Goal: Information Seeking & Learning: Find specific fact

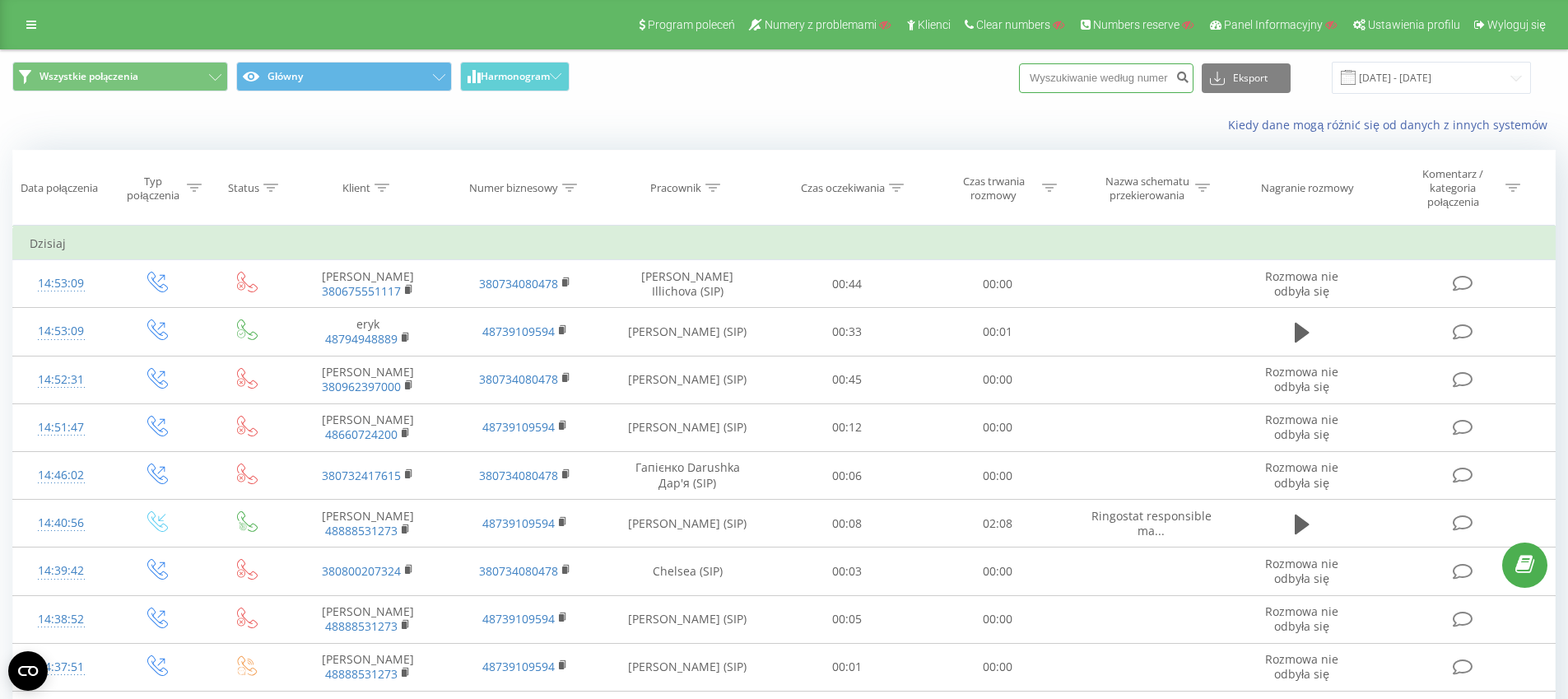
click at [1093, 77] on input at bounding box center [1106, 78] width 174 height 29
paste input "48692940073"
type input "48692940073"
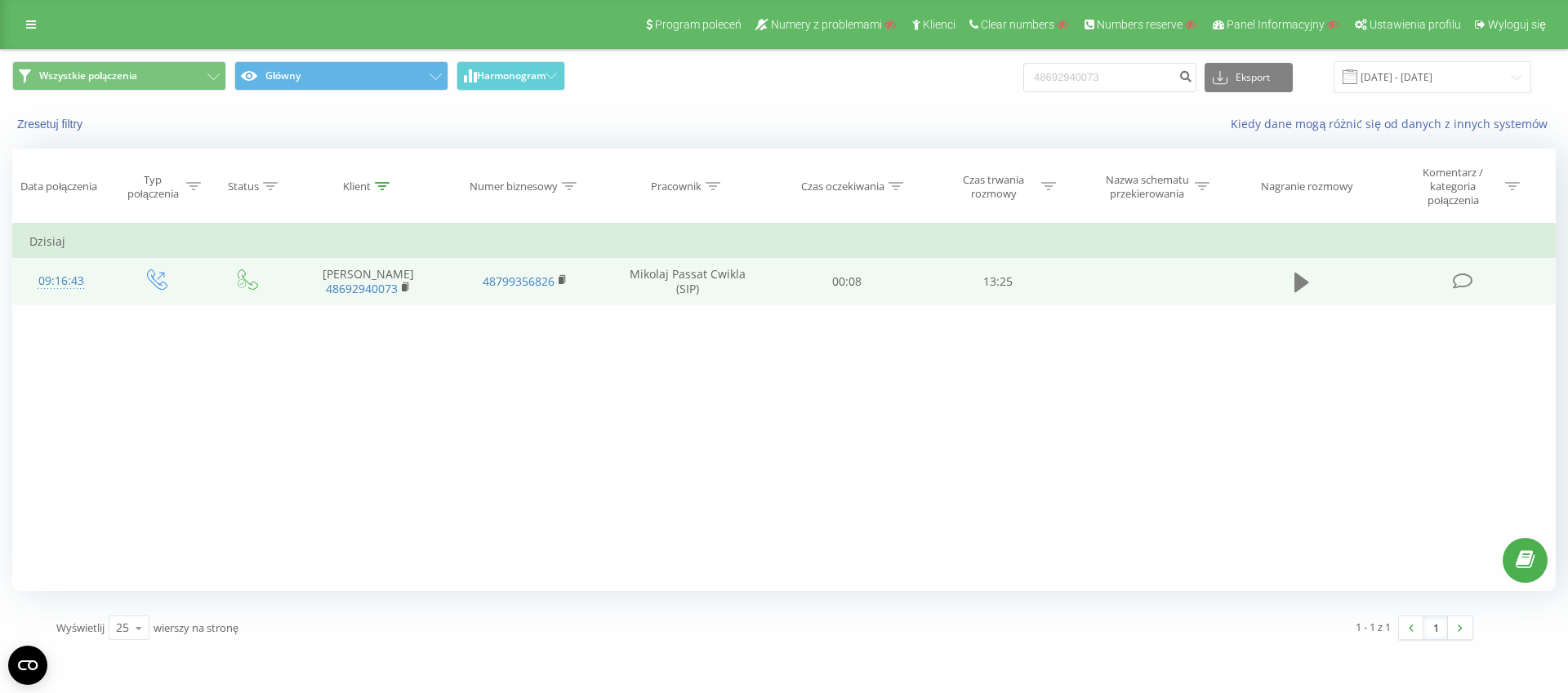
click at [1309, 278] on button at bounding box center [1301, 282] width 24 height 24
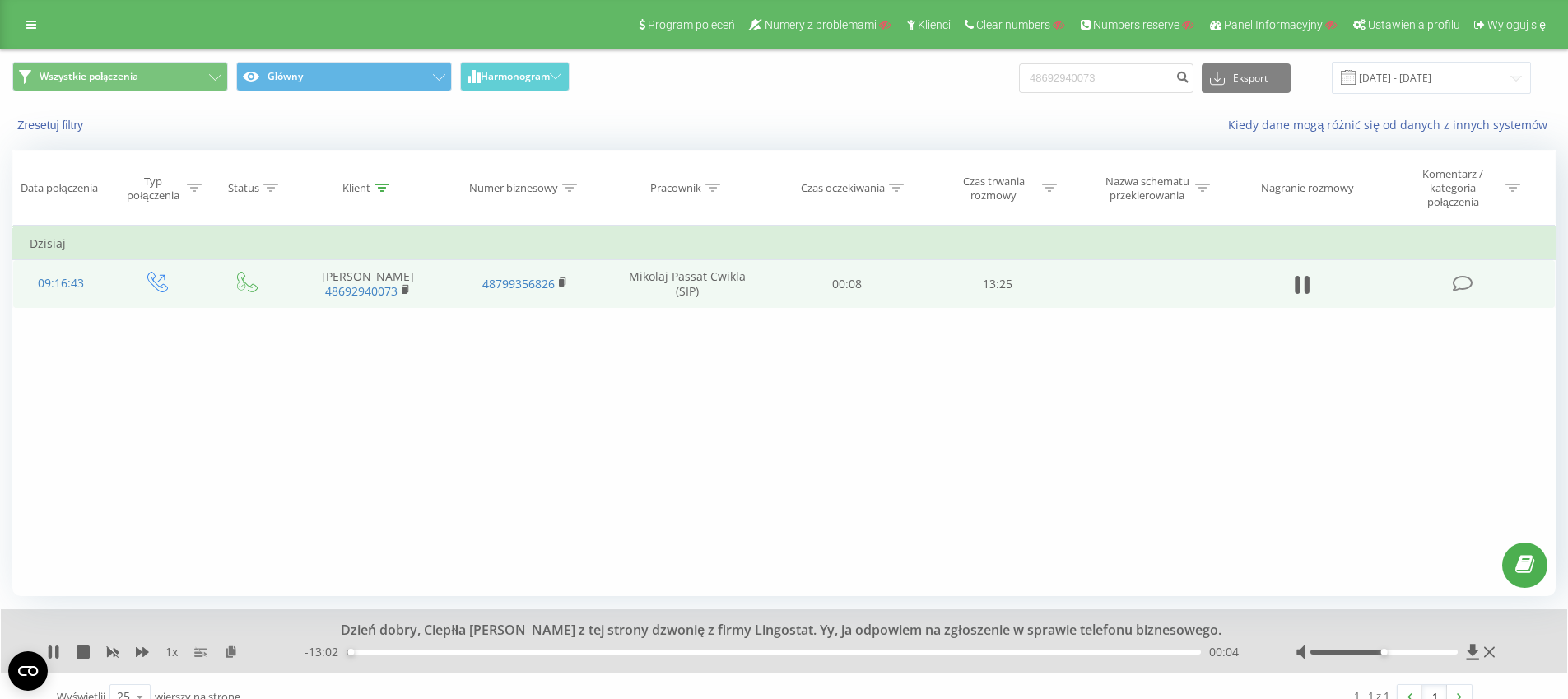
click at [1417, 652] on div at bounding box center [1384, 652] width 147 height 5
click at [1439, 652] on div at bounding box center [1384, 652] width 147 height 5
click at [141, 654] on icon at bounding box center [142, 652] width 13 height 13
click at [144, 645] on icon at bounding box center [142, 652] width 13 height 13
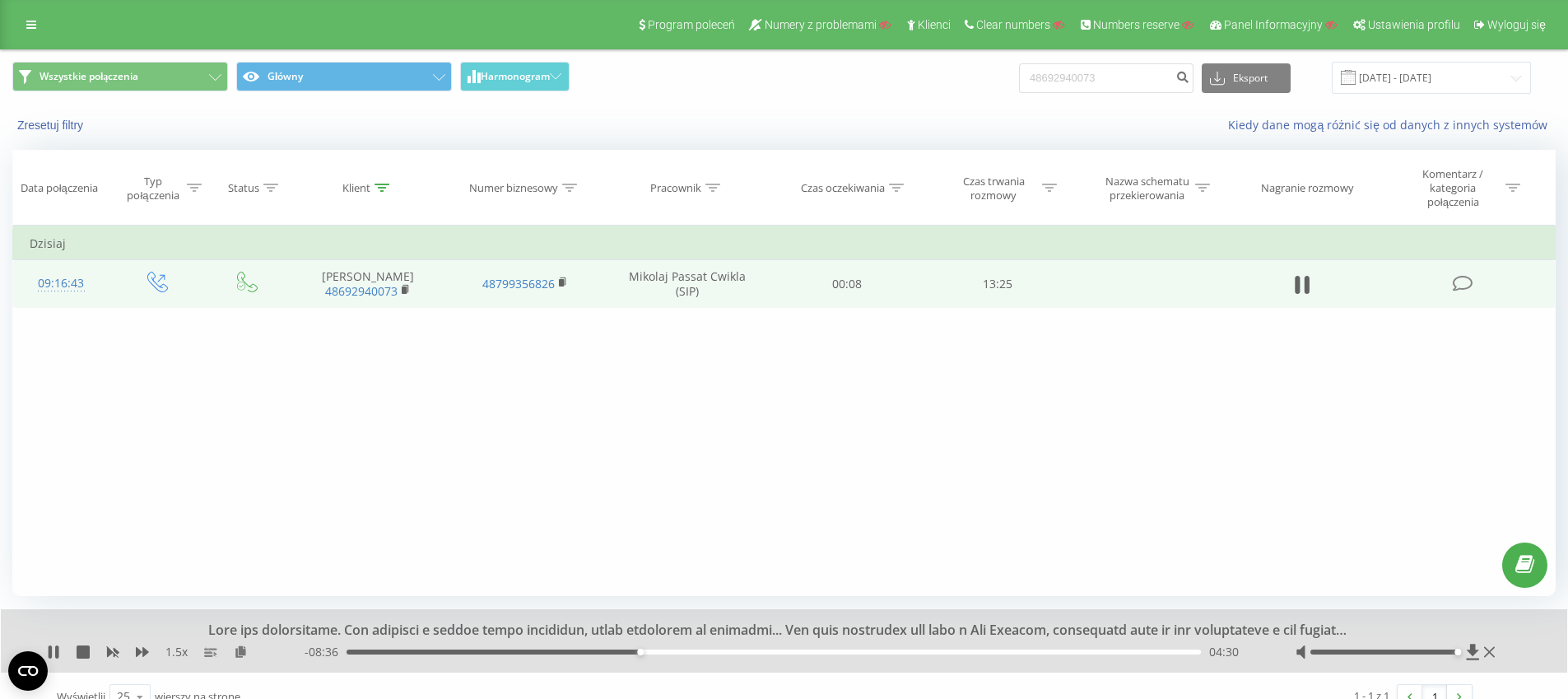
drag, startPoint x: 1443, startPoint y: 653, endPoint x: 1559, endPoint y: 652, distance: 116.0
click at [1559, 652] on div "1.5 x - 08:36 04:30 04:30" at bounding box center [784, 641] width 1566 height 64
click at [57, 642] on div "rozgraniczamy się tylko od rozmów, które chciałby pan analizować. Więc jakby ni…" at bounding box center [784, 641] width 1566 height 64
click at [57, 651] on icon at bounding box center [57, 652] width 3 height 13
